Goal: Find specific page/section: Find specific page/section

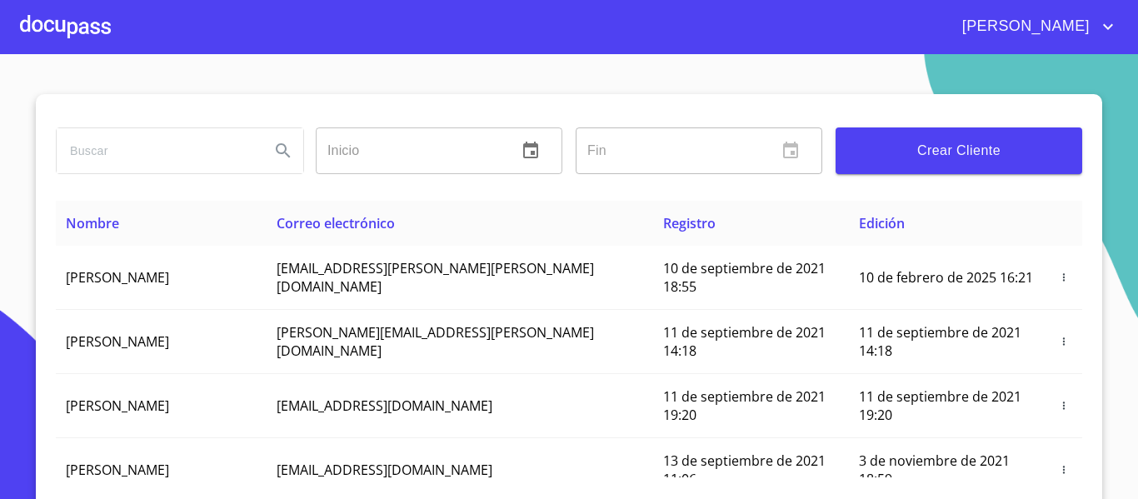
click at [121, 154] on input "search" at bounding box center [157, 150] width 200 height 45
type input "[PERSON_NAME]"
click at [277, 150] on icon "Search" at bounding box center [283, 151] width 20 height 20
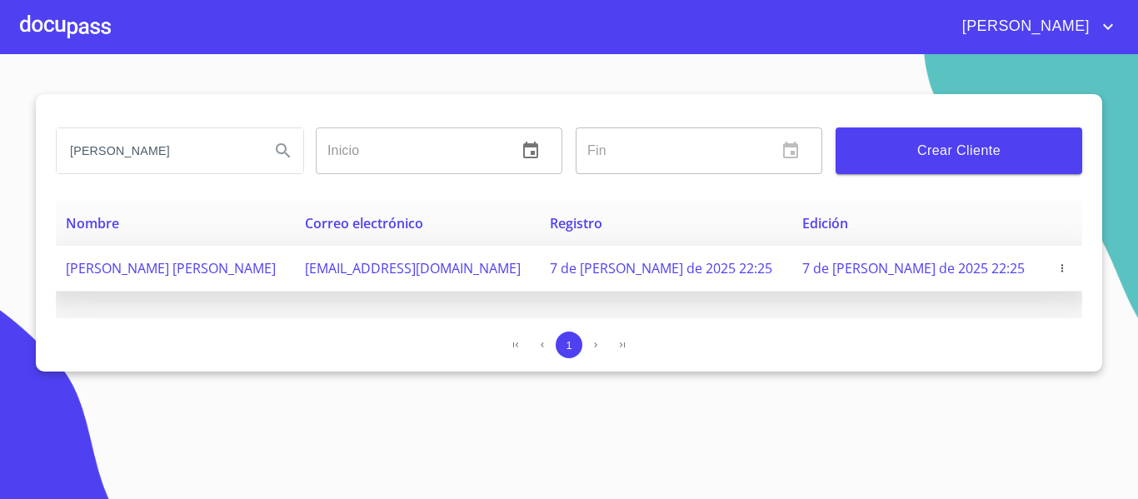
click at [426, 267] on span "[EMAIL_ADDRESS][DOMAIN_NAME]" at bounding box center [413, 268] width 216 height 18
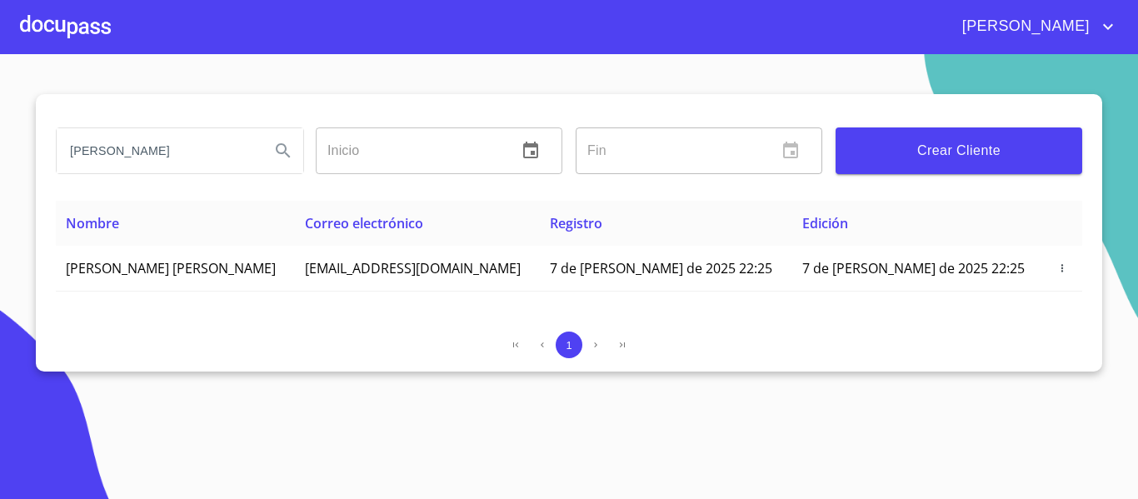
drag, startPoint x: 71, startPoint y: 148, endPoint x: 165, endPoint y: 163, distance: 95.4
click at [165, 163] on input "[PERSON_NAME]" at bounding box center [157, 150] width 200 height 45
click at [60, 16] on div at bounding box center [65, 26] width 91 height 53
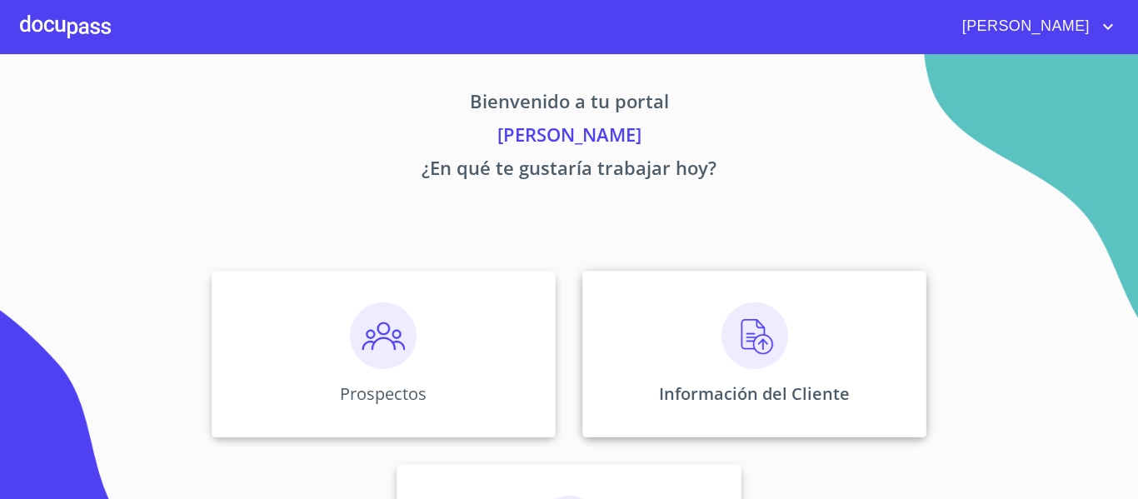
click at [623, 377] on div "Información del Cliente" at bounding box center [755, 354] width 344 height 167
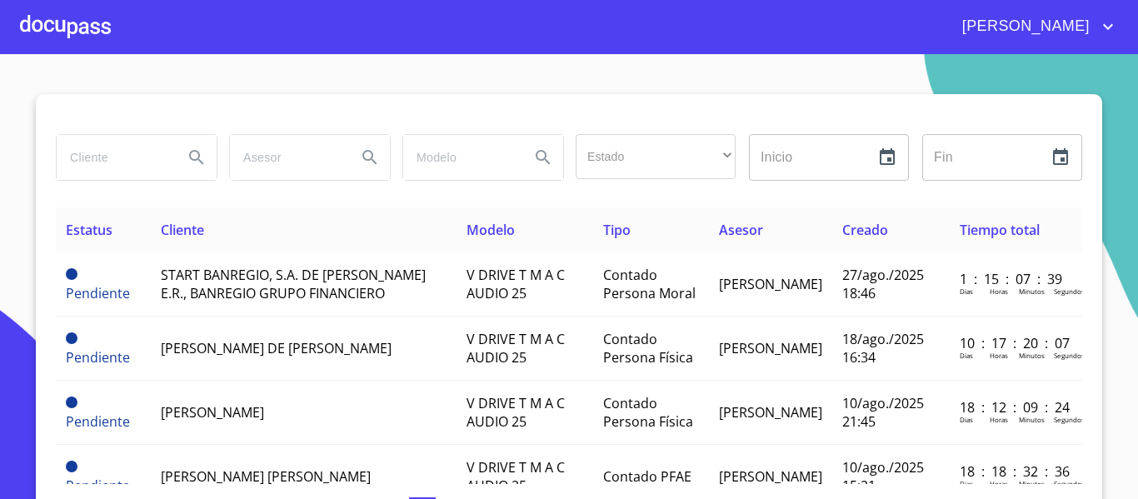
click at [88, 148] on input "search" at bounding box center [113, 157] width 113 height 45
paste input "[PERSON_NAME]"
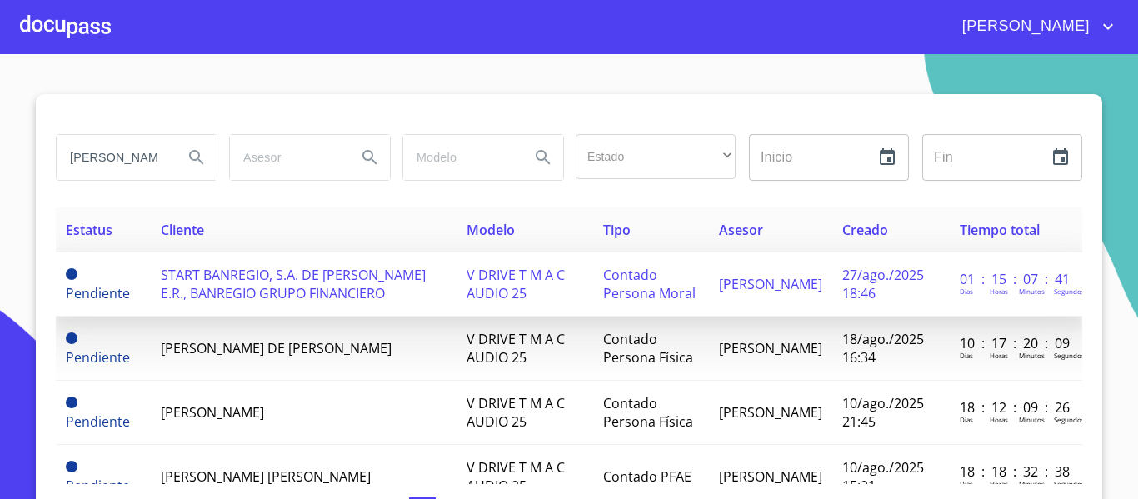
scroll to position [0, 8]
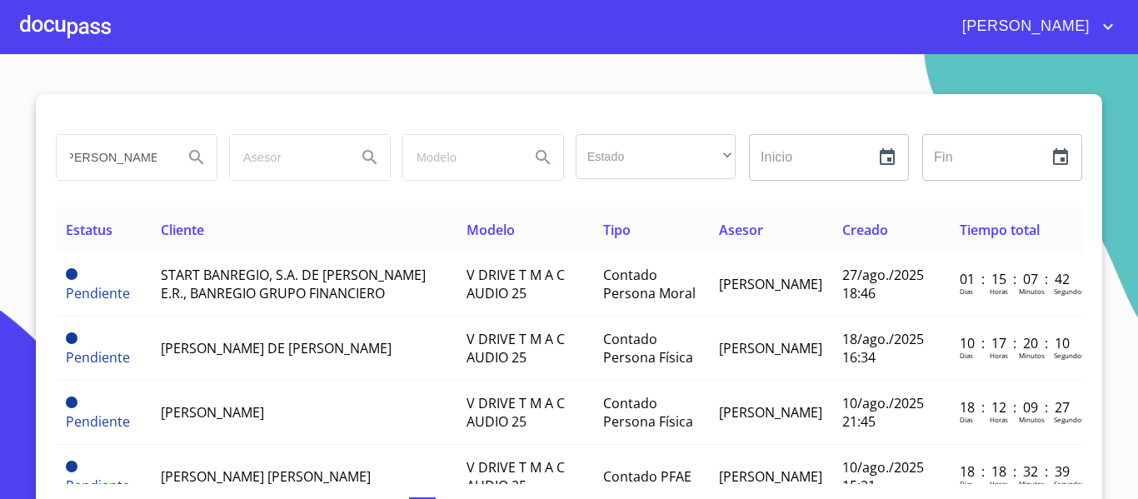
type input "[PERSON_NAME]"
click at [189, 163] on icon "Search" at bounding box center [197, 158] width 20 height 20
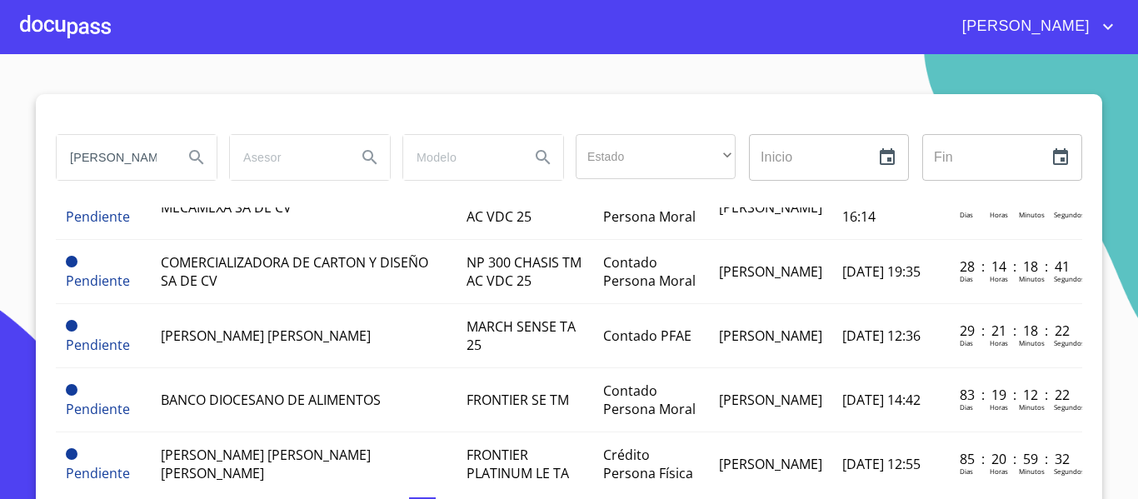
scroll to position [0, 0]
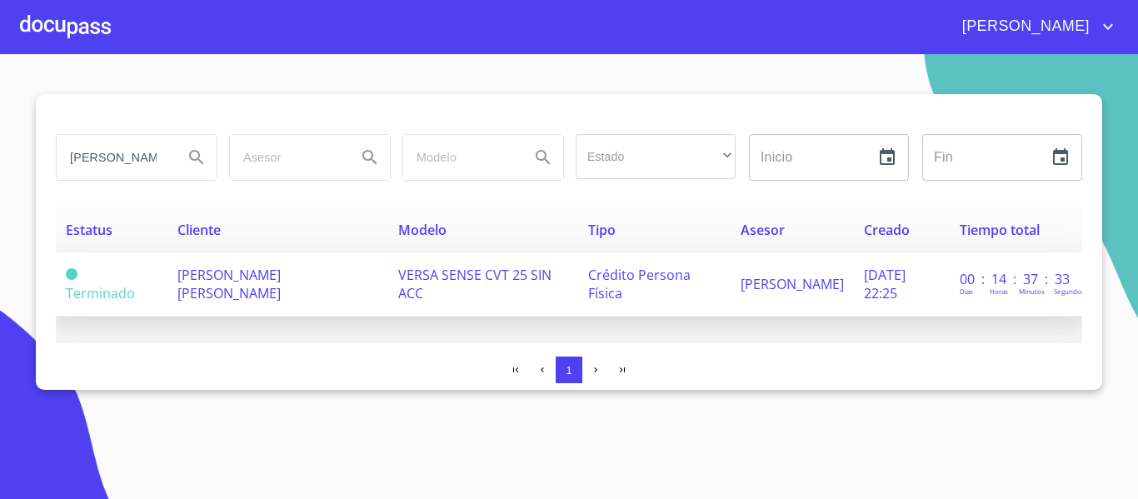
click at [323, 293] on td "[PERSON_NAME] [PERSON_NAME]" at bounding box center [278, 285] width 221 height 64
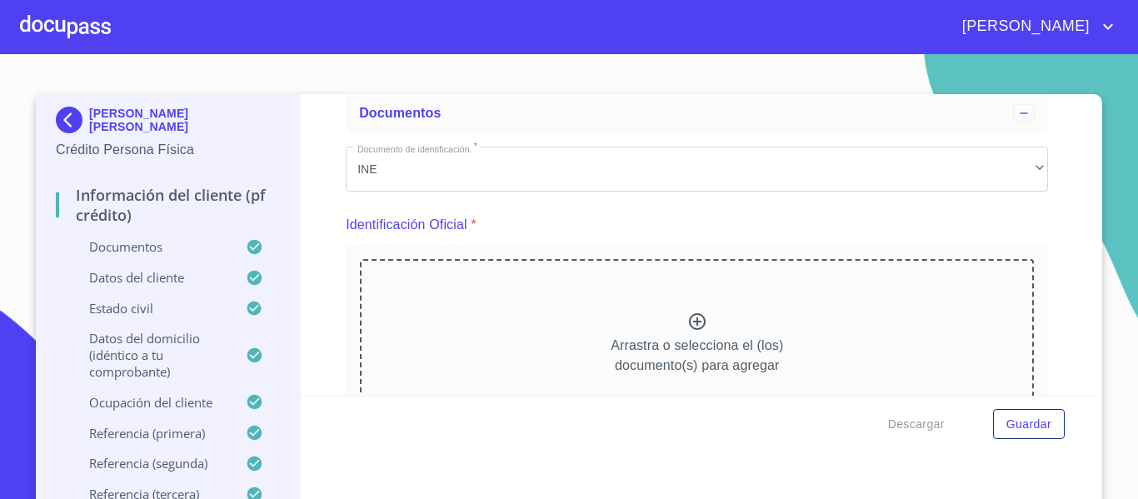
scroll to position [167, 0]
